Goal: Transaction & Acquisition: Book appointment/travel/reservation

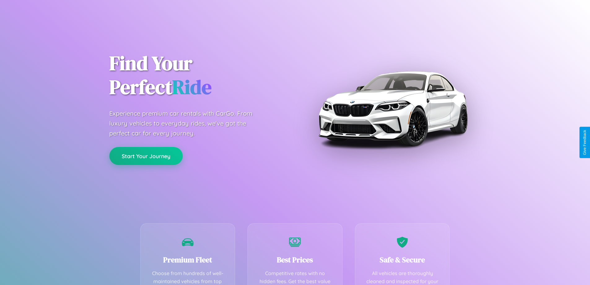
click at [146, 156] on button "Start Your Journey" at bounding box center [145, 156] width 73 height 18
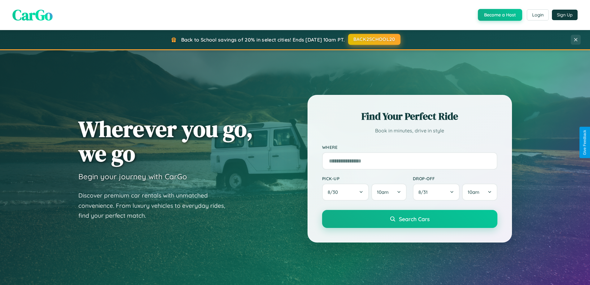
click at [374, 39] on button "BACK2SCHOOL20" at bounding box center [374, 39] width 52 height 11
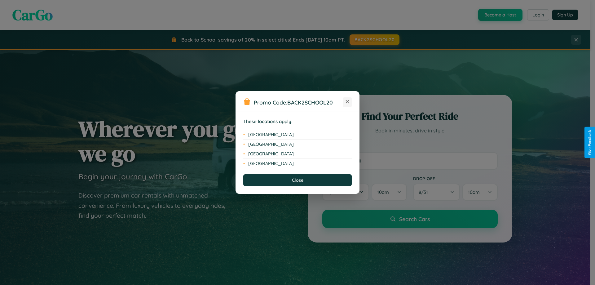
click at [347, 102] on icon at bounding box center [347, 101] width 3 height 3
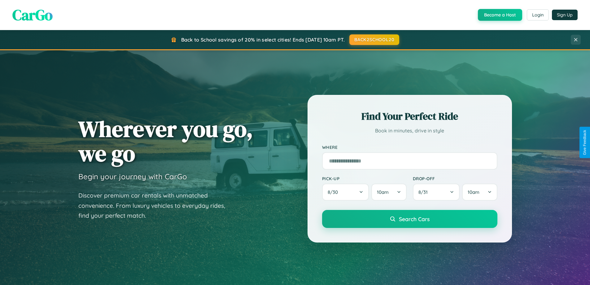
scroll to position [18, 0]
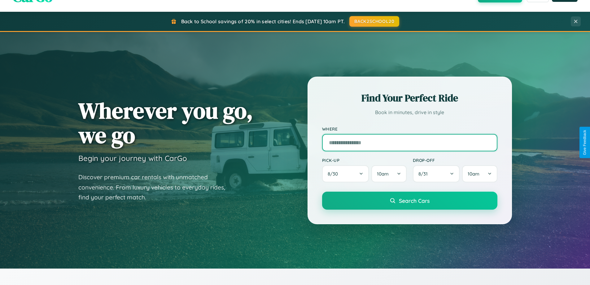
click at [410, 142] on input "text" at bounding box center [409, 142] width 175 height 17
type input "******"
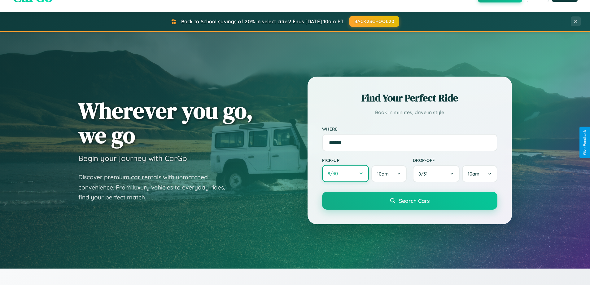
click at [346, 174] on button "8 / 30" at bounding box center [345, 173] width 47 height 17
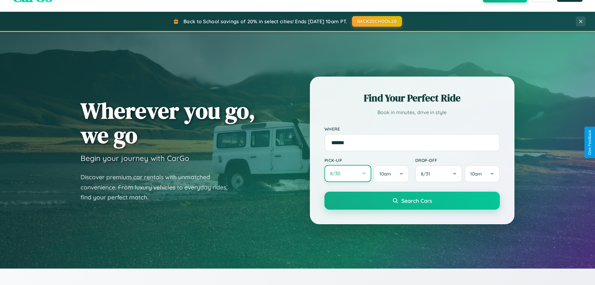
select select "*"
select select "****"
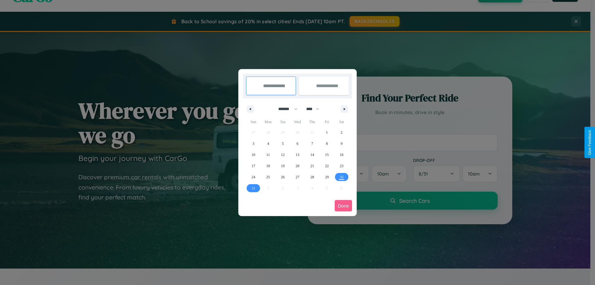
drag, startPoint x: 285, startPoint y: 109, endPoint x: 297, endPoint y: 124, distance: 19.8
click at [285, 109] on select "******* ******** ***** ***** *** **** **** ****** ********* ******* ******** **…" at bounding box center [287, 109] width 26 height 10
select select "*"
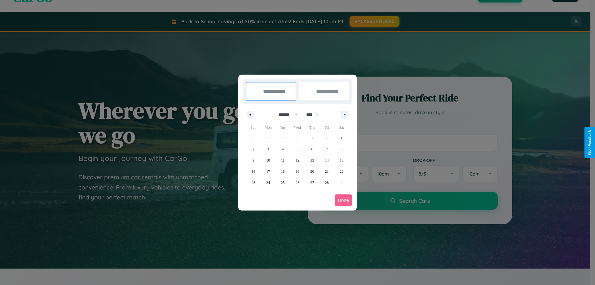
drag, startPoint x: 315, startPoint y: 114, endPoint x: 297, endPoint y: 124, distance: 20.5
click at [315, 114] on select "**** **** **** **** **** **** **** **** **** **** **** **** **** **** **** ****…" at bounding box center [312, 114] width 19 height 10
select select "****"
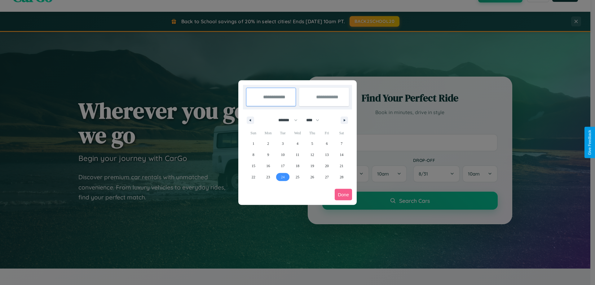
click at [283, 177] on span "24" at bounding box center [283, 176] width 4 height 11
type input "**********"
click at [344, 120] on icon "button" at bounding box center [345, 120] width 3 height 2
select select "*"
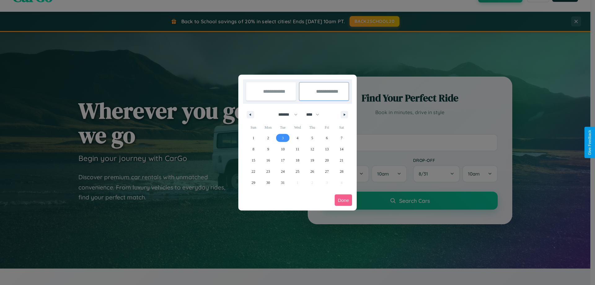
click at [283, 138] on span "3" at bounding box center [283, 137] width 2 height 11
type input "**********"
select select "*"
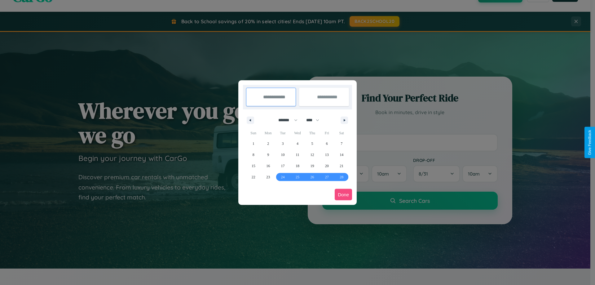
click at [343, 194] on button "Done" at bounding box center [343, 194] width 17 height 11
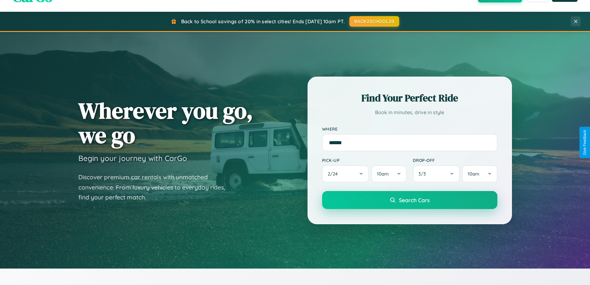
click at [410, 200] on span "Search Cars" at bounding box center [414, 199] width 31 height 7
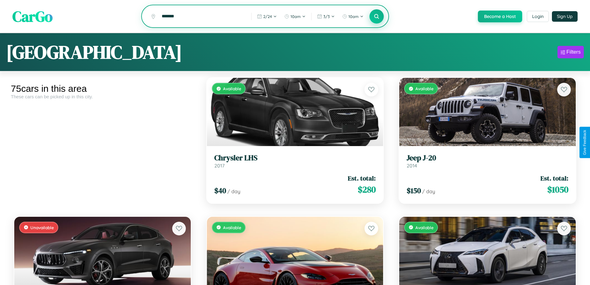
click at [377, 17] on icon at bounding box center [377, 16] width 6 height 6
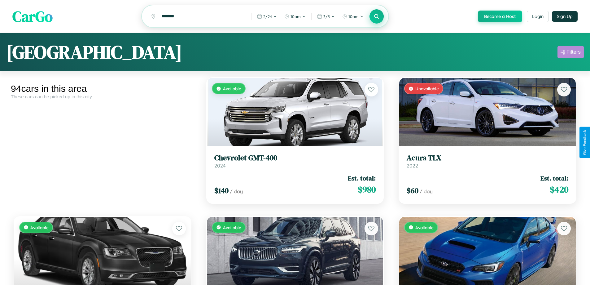
click at [571, 53] on div "Filters" at bounding box center [574, 52] width 14 height 6
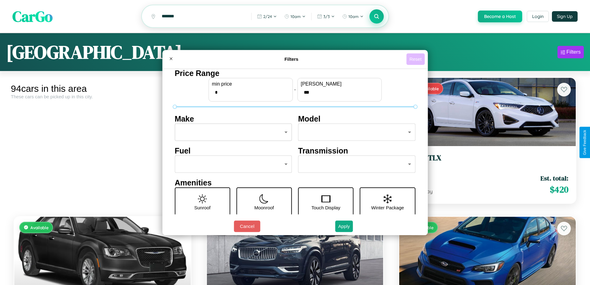
click at [416, 59] on button "Reset" at bounding box center [416, 58] width 18 height 11
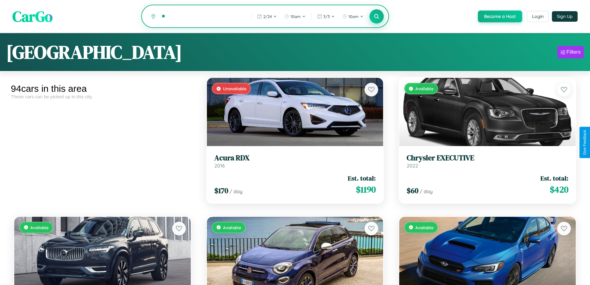
type input "*"
type input "****"
click at [377, 17] on icon at bounding box center [377, 16] width 6 height 6
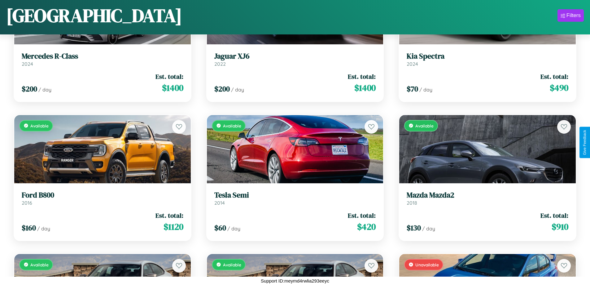
scroll to position [2862, 0]
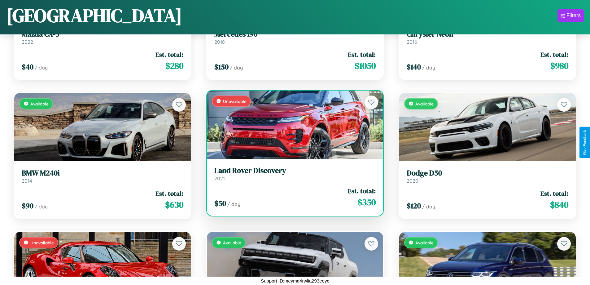
click at [293, 174] on h3 "Land Rover Discovery" at bounding box center [295, 170] width 162 height 9
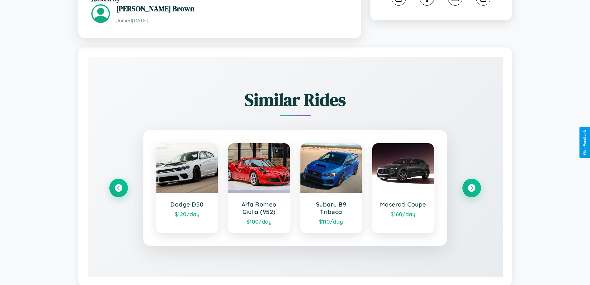
scroll to position [382, 0]
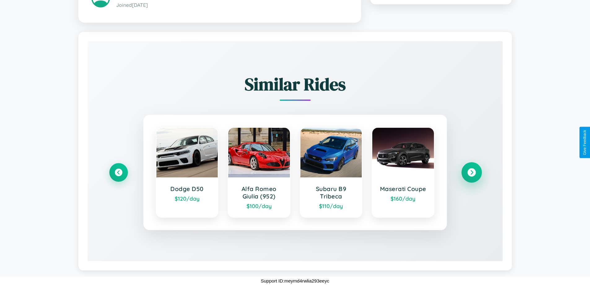
click at [472, 172] on icon at bounding box center [472, 172] width 8 height 8
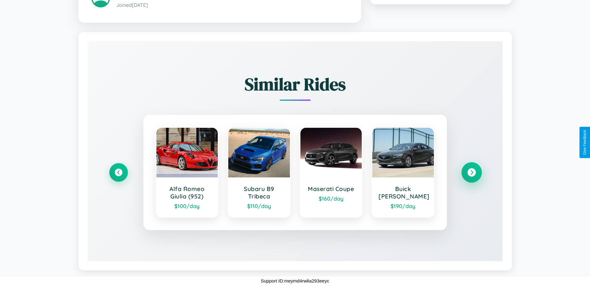
click at [472, 172] on icon at bounding box center [472, 172] width 8 height 8
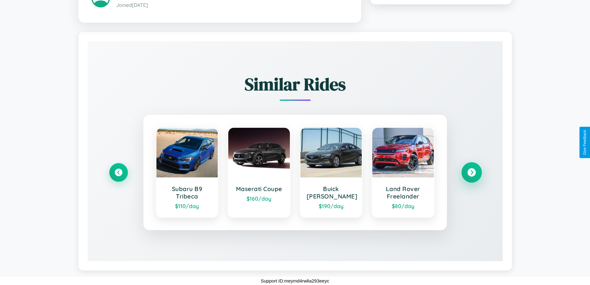
click at [472, 172] on icon at bounding box center [472, 172] width 8 height 8
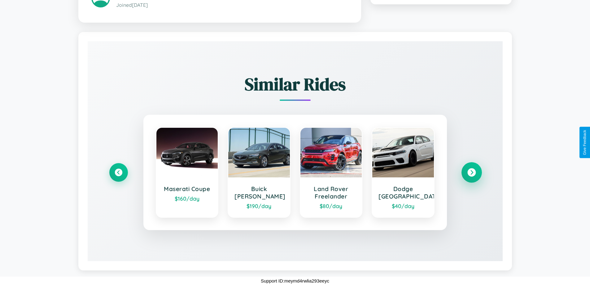
scroll to position [0, 0]
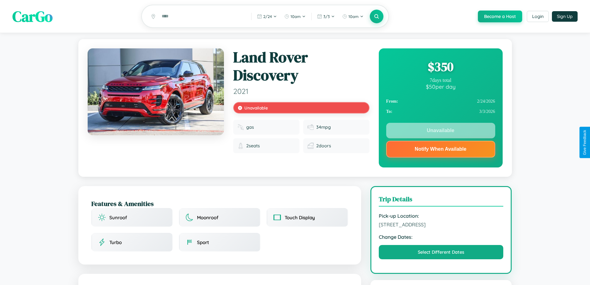
click at [441, 68] on div "$ 350" at bounding box center [440, 66] width 109 height 17
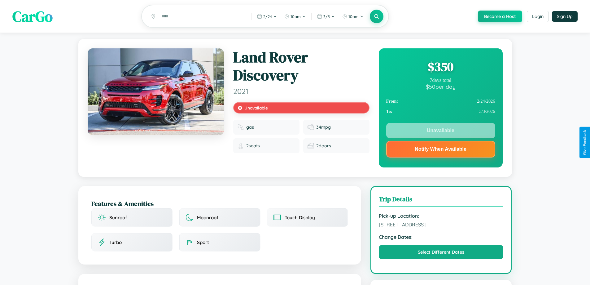
click at [441, 68] on div "$ 350" at bounding box center [440, 66] width 109 height 17
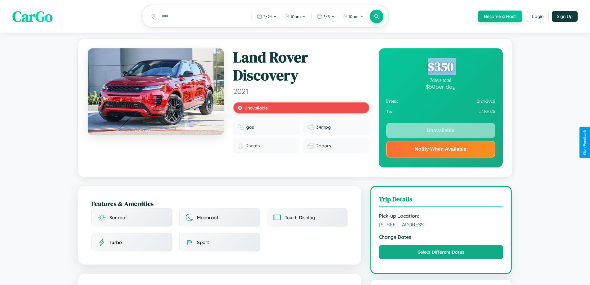
click at [441, 68] on div "$ 350" at bounding box center [440, 66] width 109 height 17
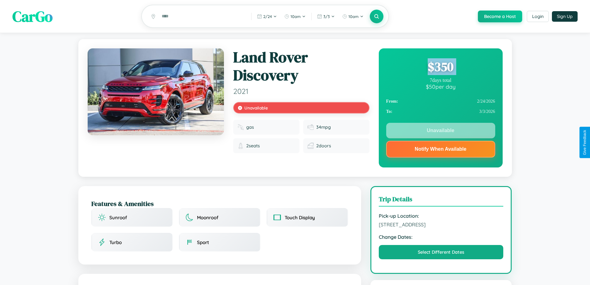
click at [441, 68] on div "$ 350" at bounding box center [440, 66] width 109 height 17
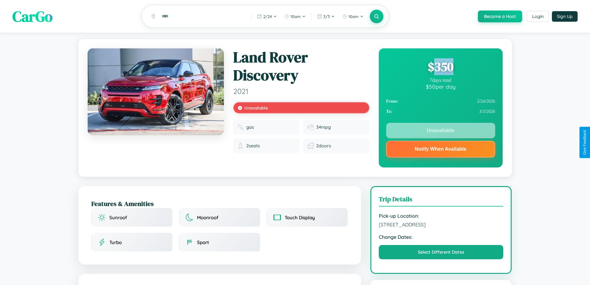
click at [441, 68] on div "$ 350" at bounding box center [440, 66] width 109 height 17
